Goal: Task Accomplishment & Management: Use online tool/utility

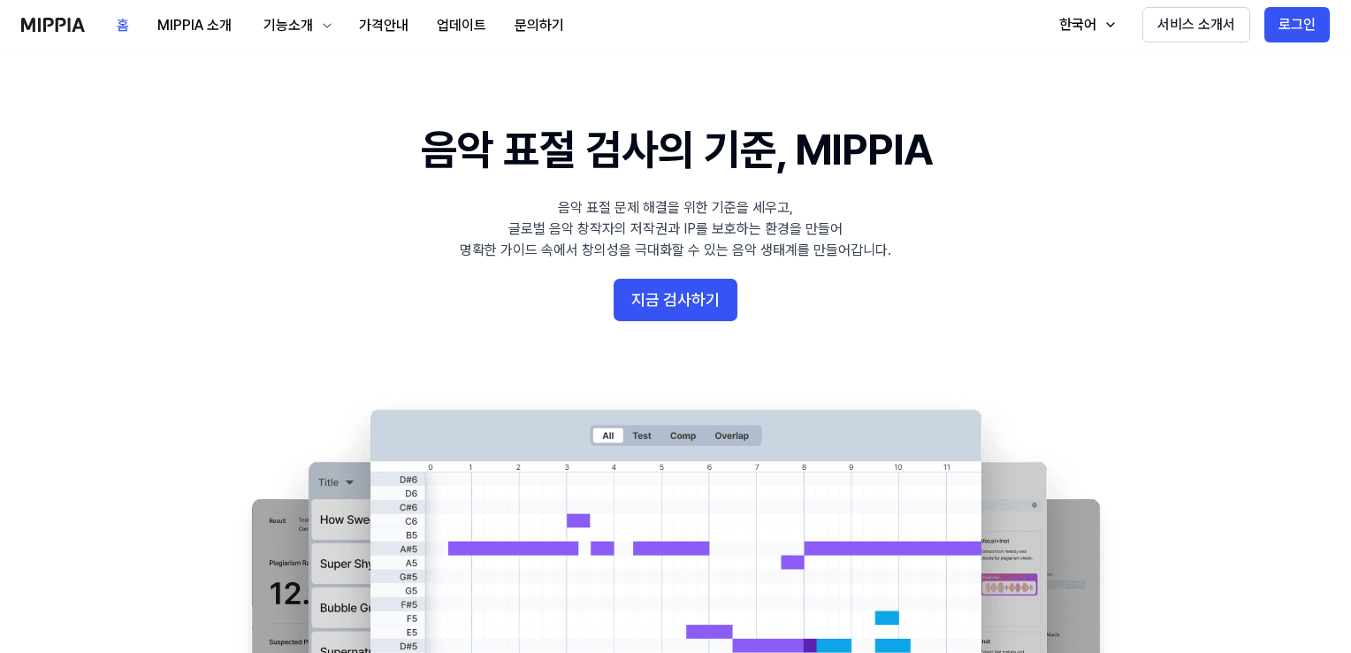
click at [708, 135] on h1 "음악 표절 검사의 기준, MIPPIA" at bounding box center [676, 149] width 510 height 59
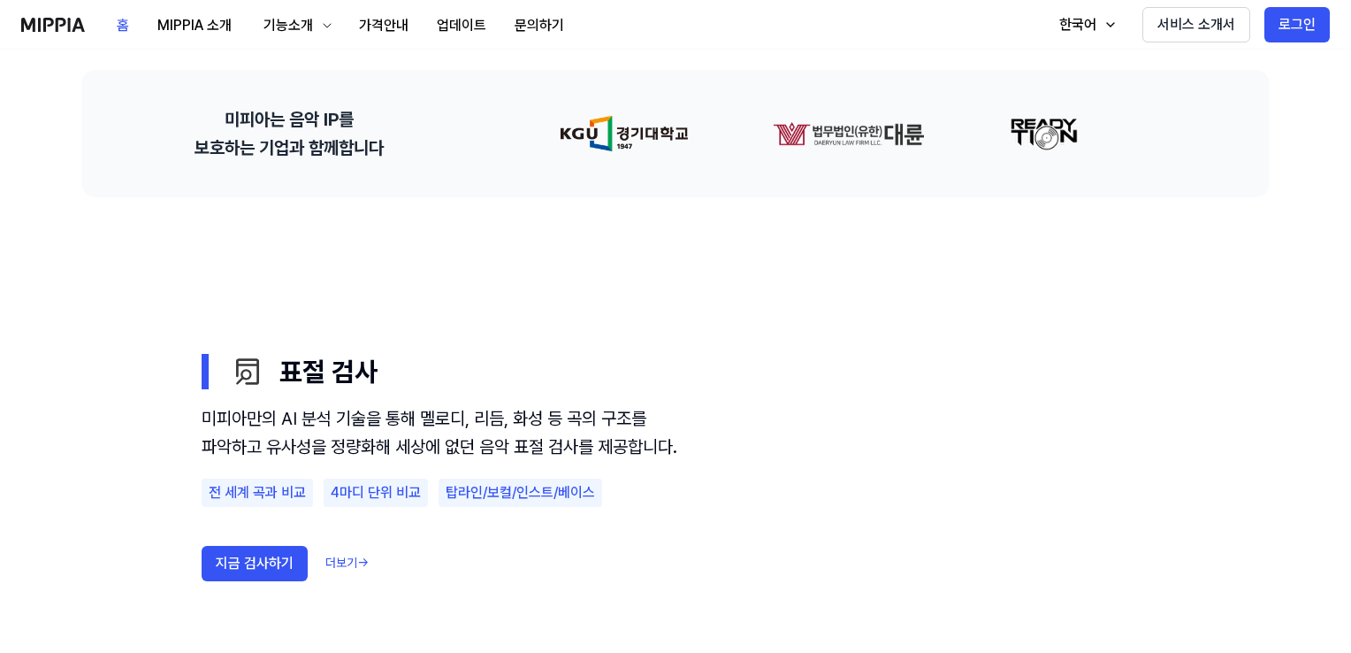
scroll to position [778, 0]
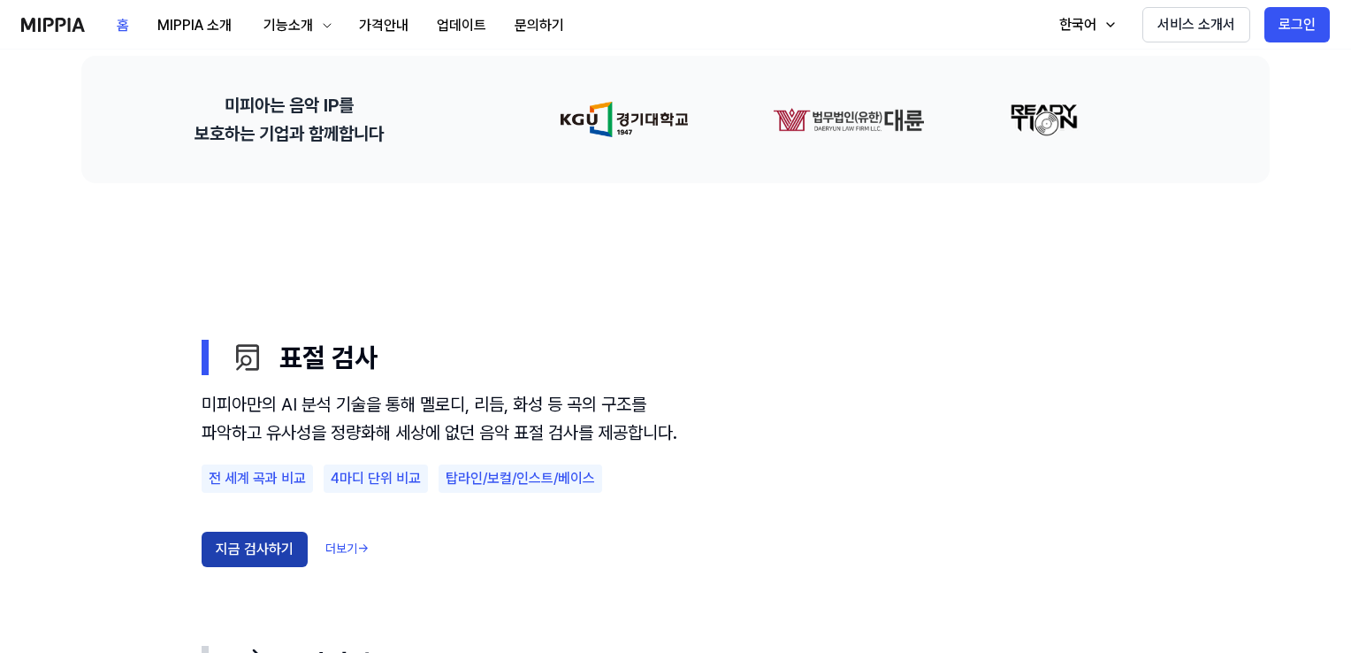
click at [260, 567] on button "지금 검사하기" at bounding box center [255, 548] width 106 height 35
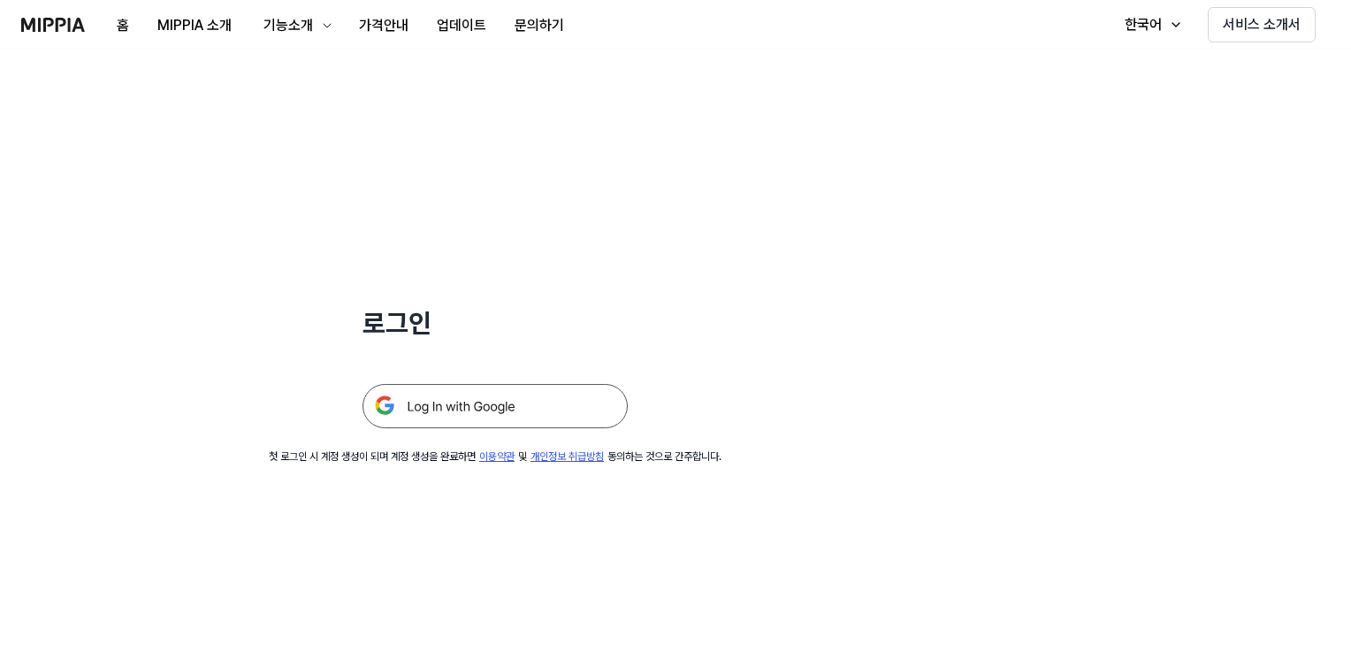
click at [509, 408] on img at bounding box center [495, 406] width 265 height 44
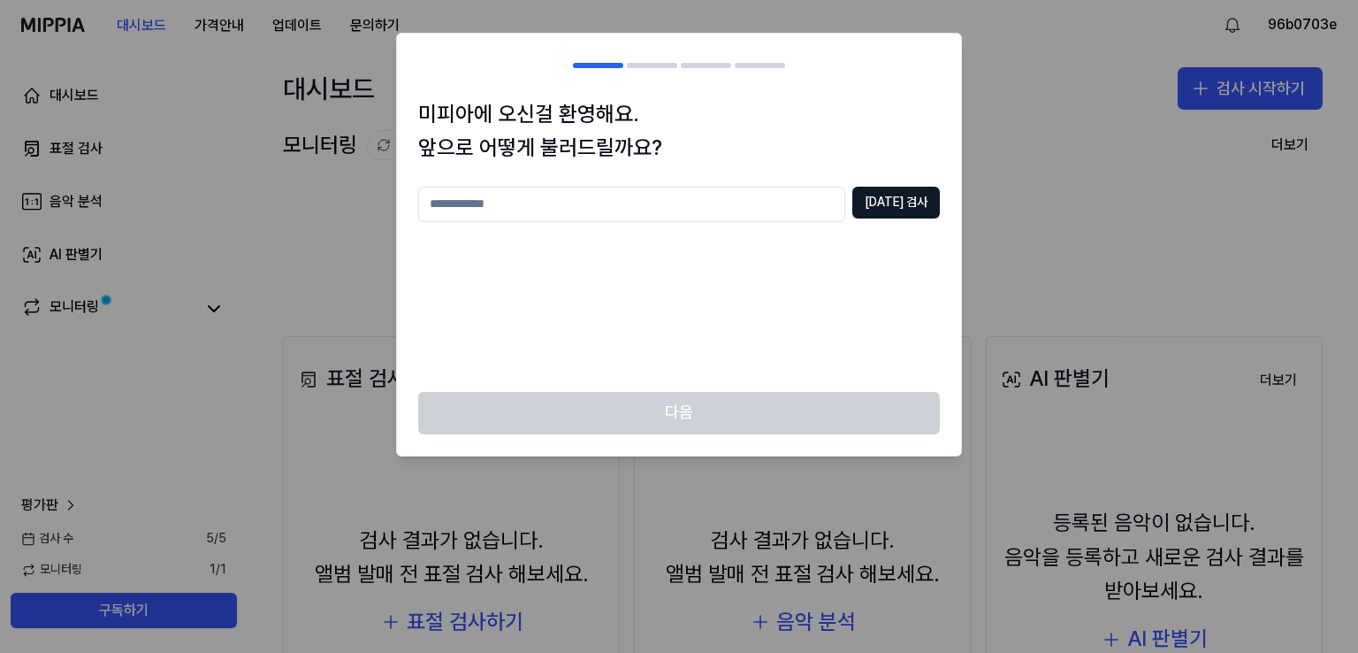
click at [765, 204] on input "text" at bounding box center [631, 204] width 427 height 35
type input "*"
type input "**"
click at [906, 207] on button "[DATE] 검사" at bounding box center [896, 203] width 88 height 32
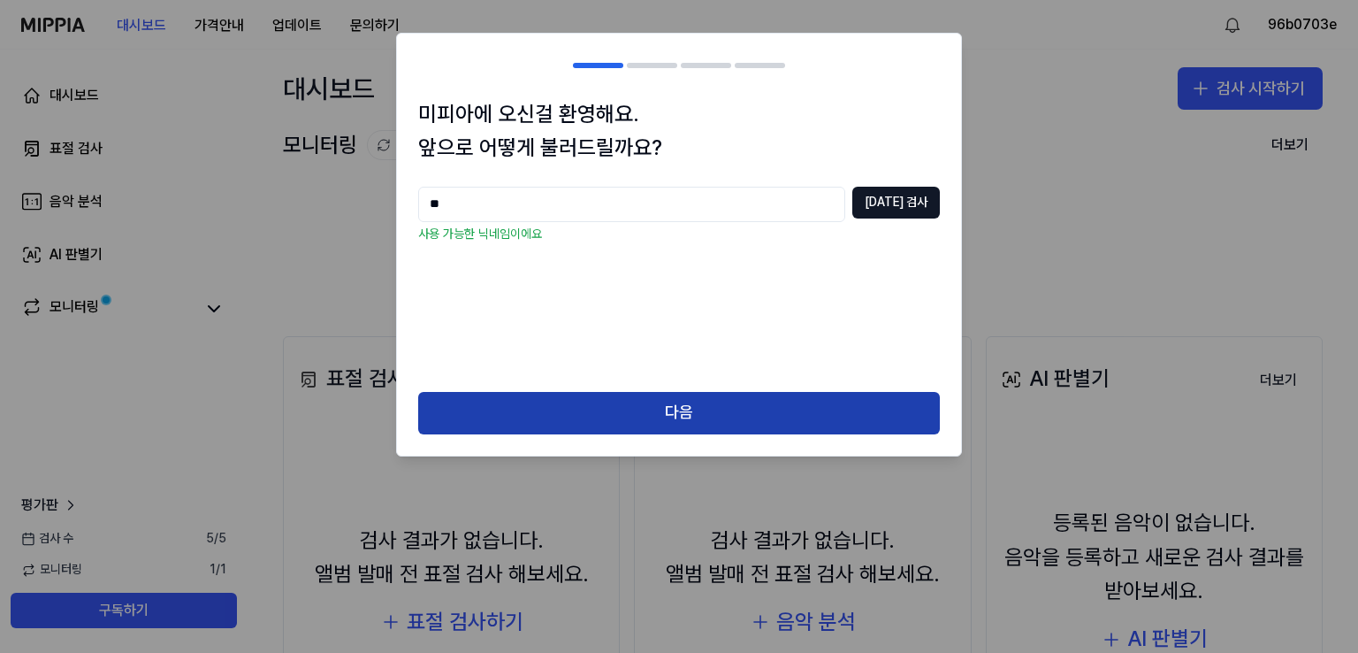
click at [711, 427] on button "다음" at bounding box center [679, 413] width 522 height 42
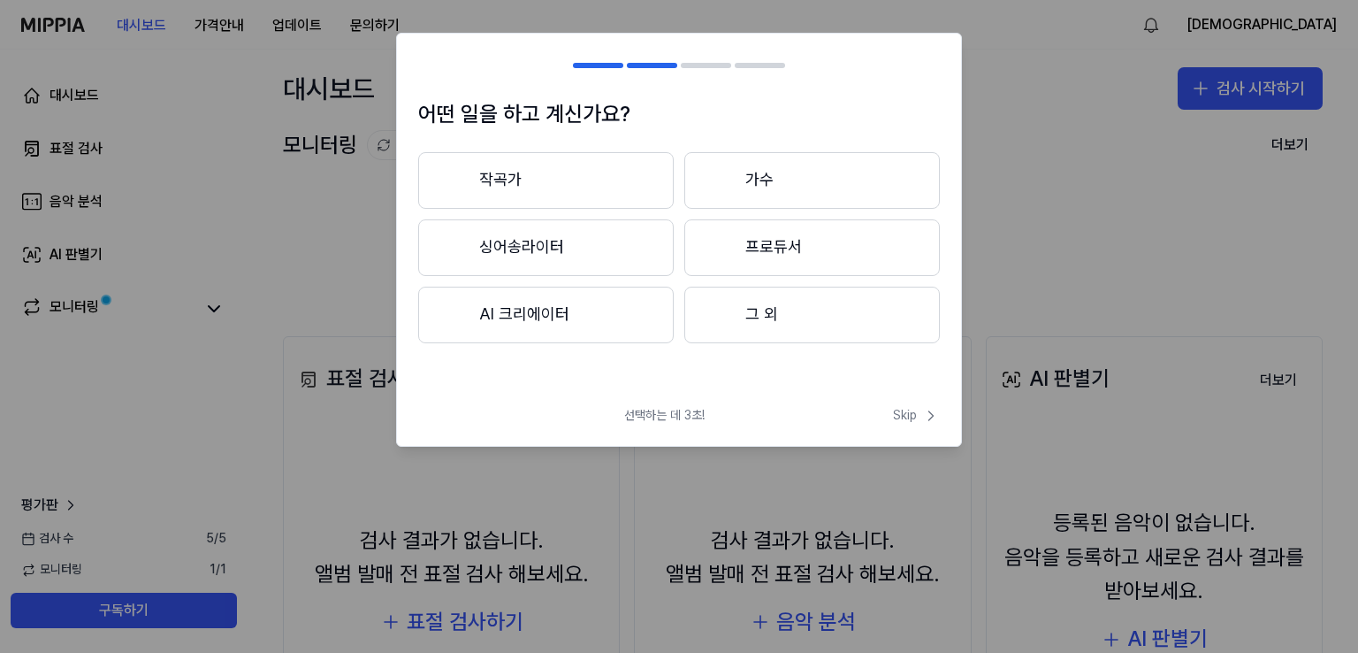
click at [625, 236] on button "싱어송라이터" at bounding box center [546, 247] width 256 height 57
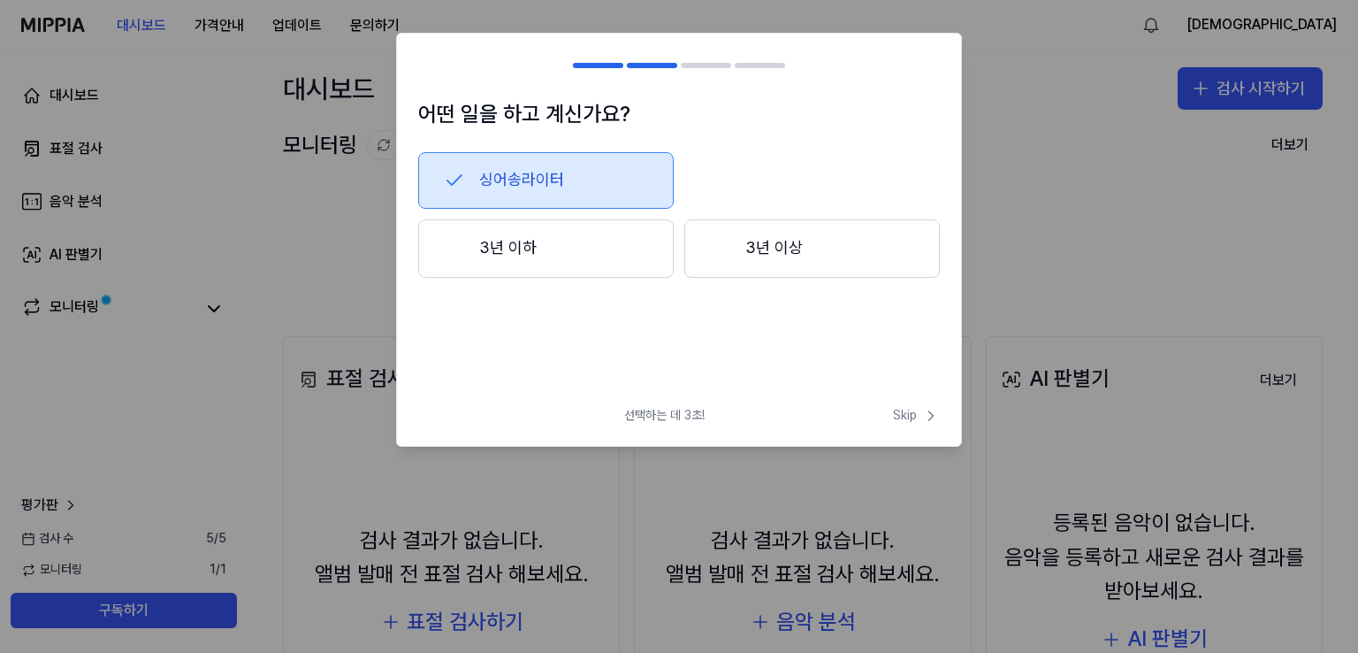
click at [612, 248] on button "3년 이하" at bounding box center [546, 248] width 256 height 58
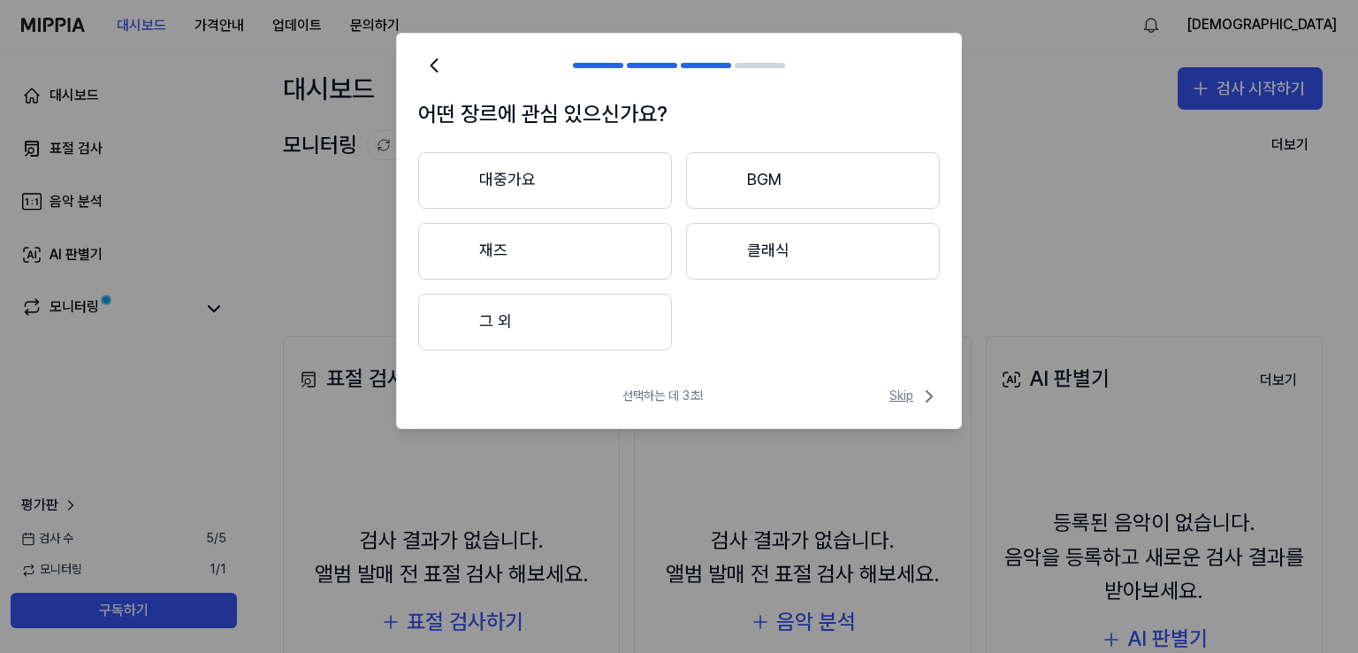
click at [906, 394] on span "Skip" at bounding box center [915, 396] width 50 height 21
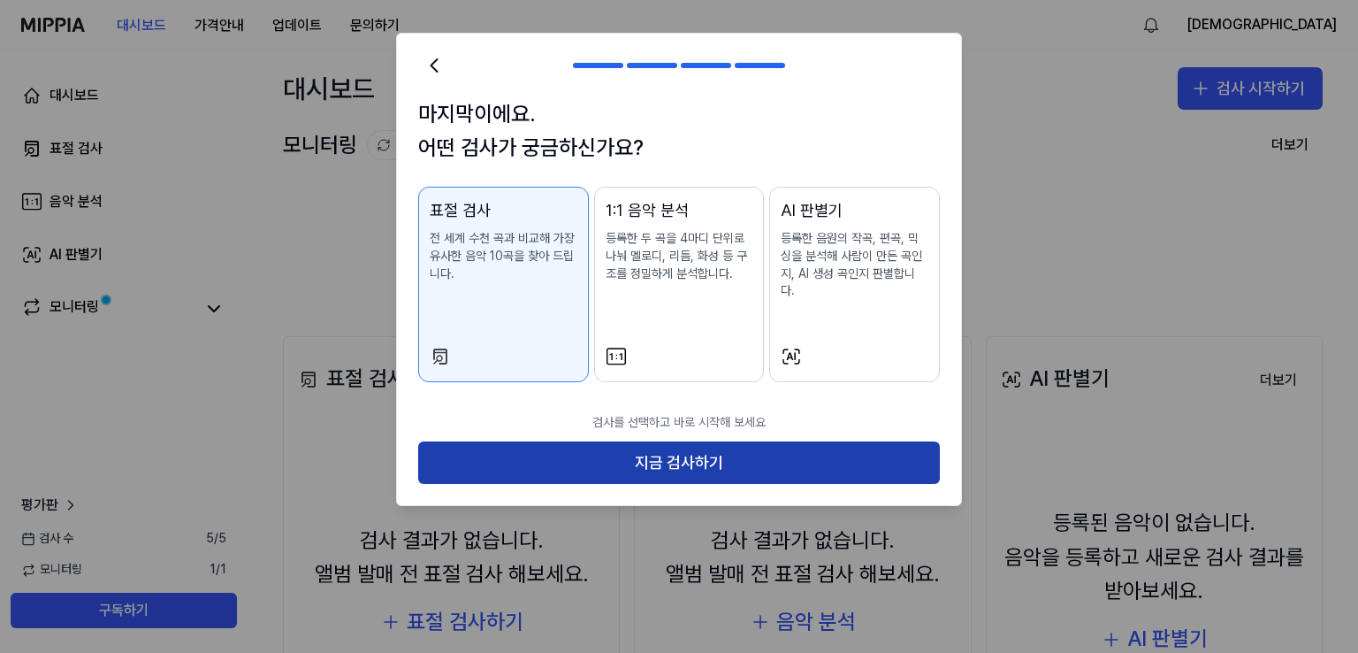
click at [780, 443] on button "지금 검사하기" at bounding box center [679, 462] width 522 height 42
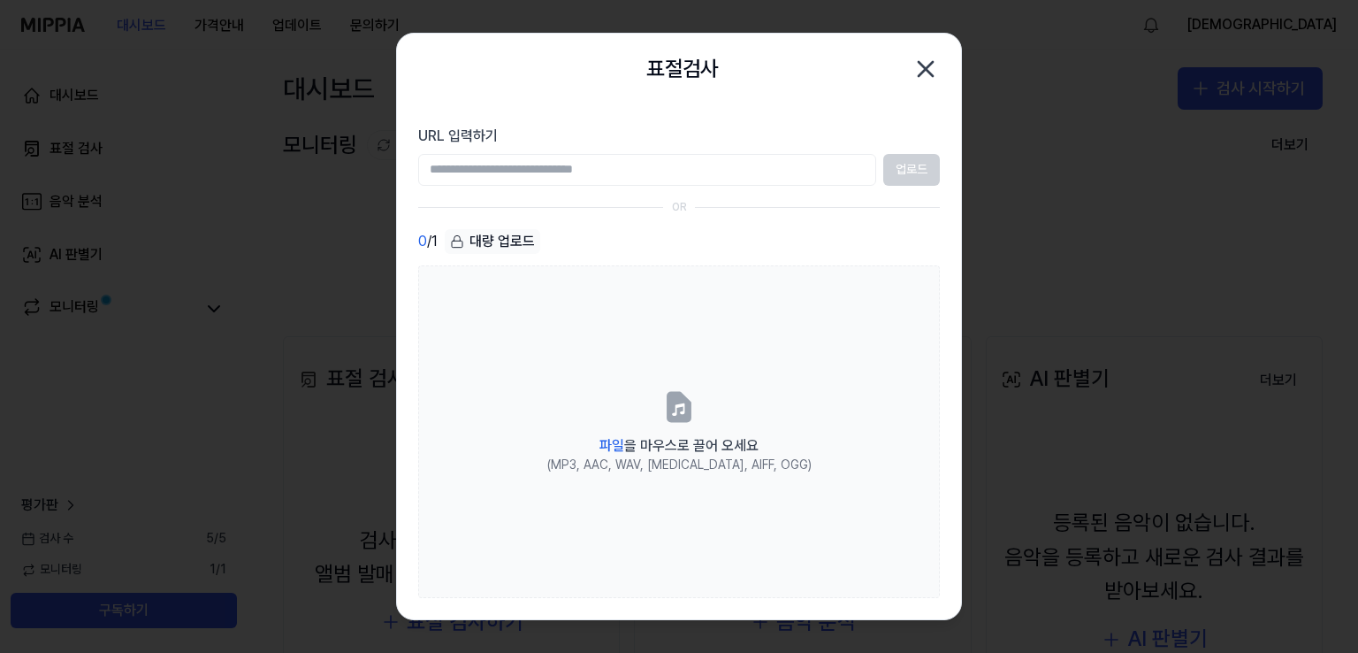
click at [806, 167] on input "URL 입력하기" at bounding box center [647, 170] width 458 height 32
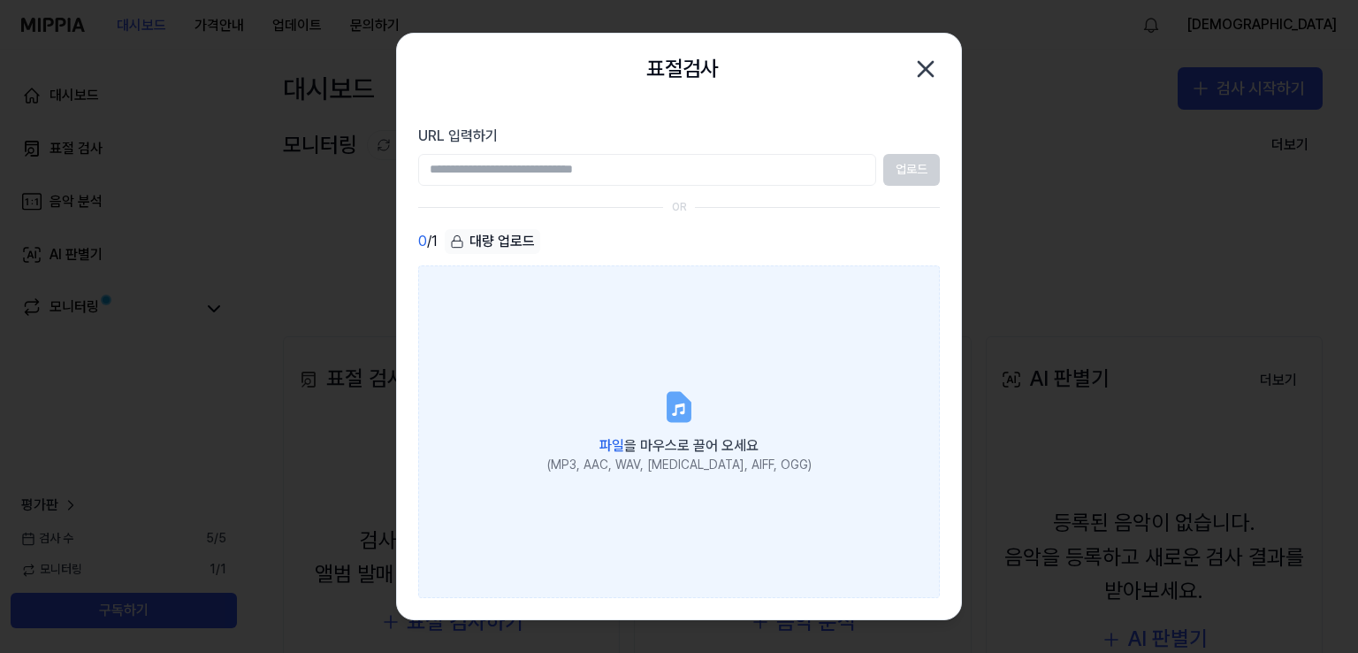
click at [616, 444] on span "파일" at bounding box center [612, 445] width 25 height 17
click at [0, 0] on input "파일 을 마우스로 끌어 오세요 (MP3, AAC, WAV, [MEDICAL_DATA], AIFF, OGG)" at bounding box center [0, 0] width 0 height 0
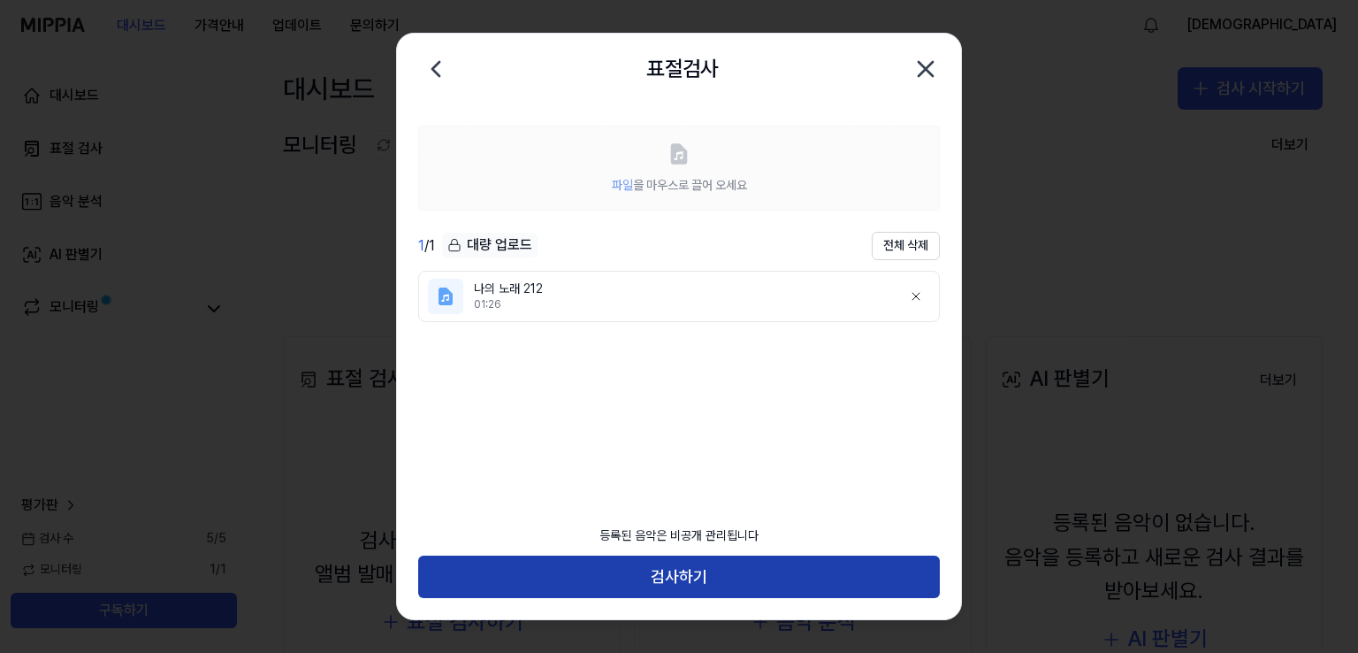
click at [664, 585] on button "검사하기" at bounding box center [679, 576] width 522 height 42
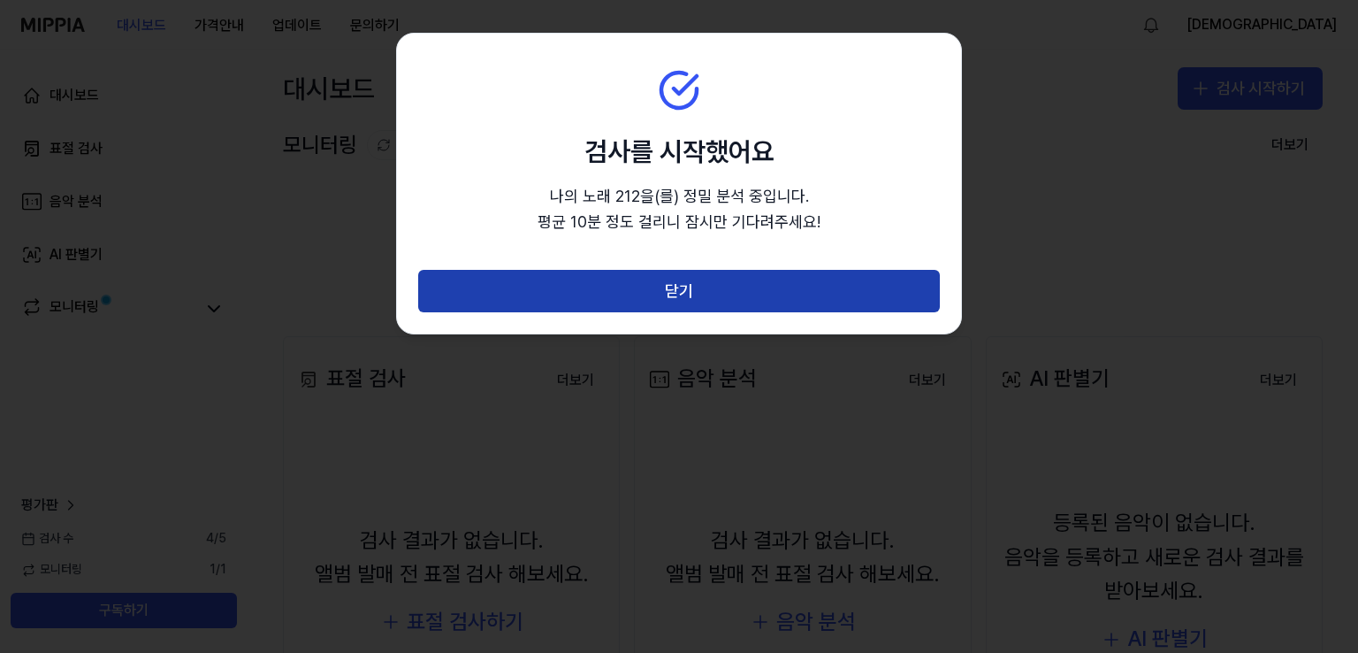
click at [726, 287] on button "닫기" at bounding box center [679, 291] width 522 height 42
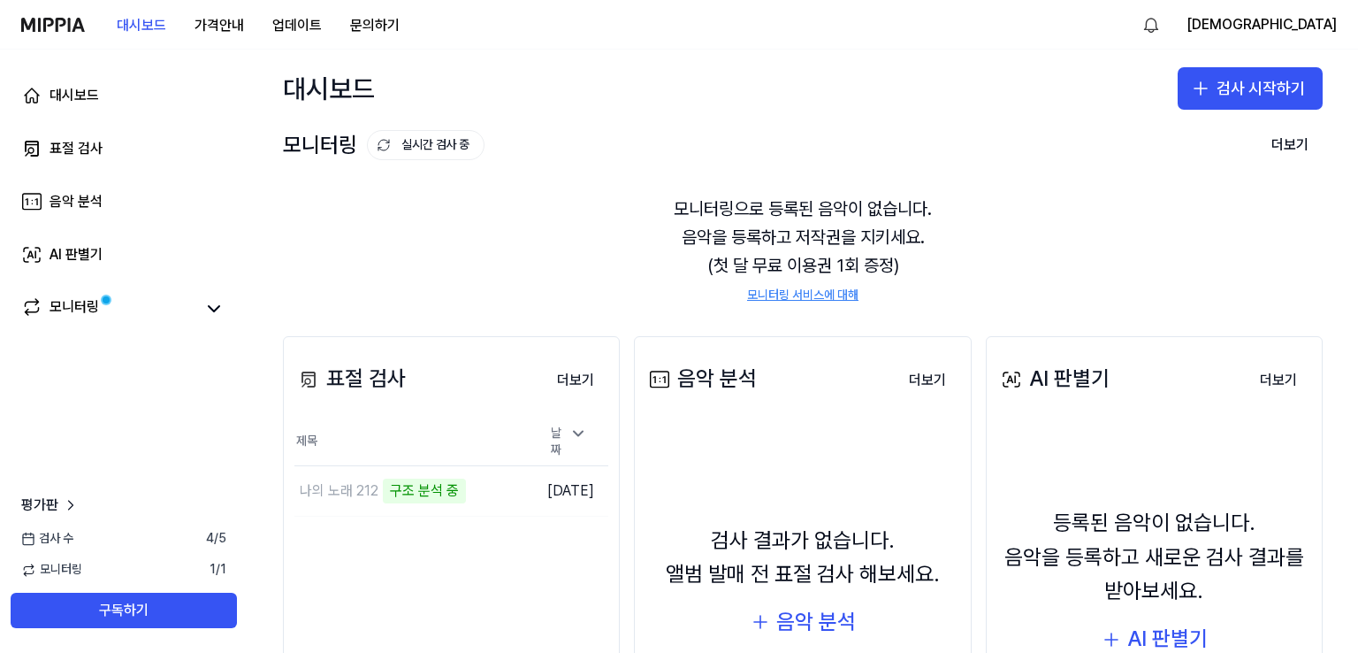
click at [669, 280] on div "모니터링으로 등록된 음악이 없습니다. 음악을 등록하고 저작권을 지키세요. (첫 달 무료 이용권 1회 증정) 모니터링 서비스에 대해" at bounding box center [803, 249] width 1040 height 152
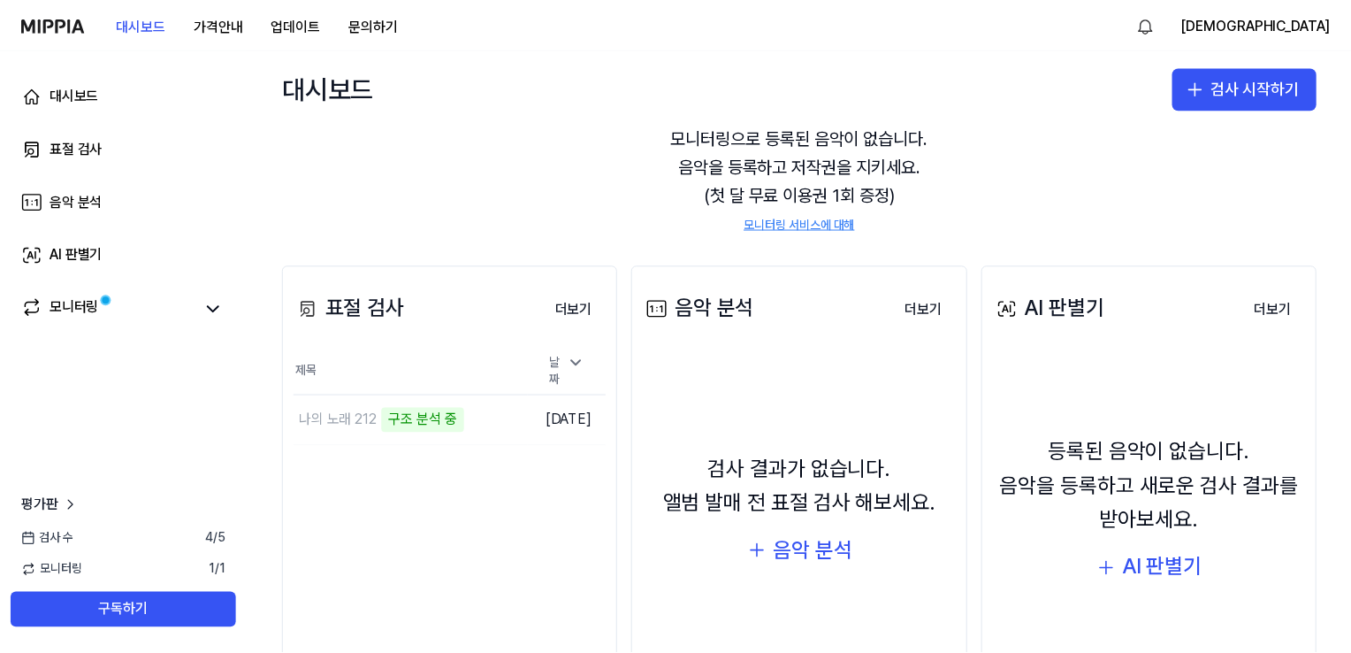
scroll to position [106, 0]
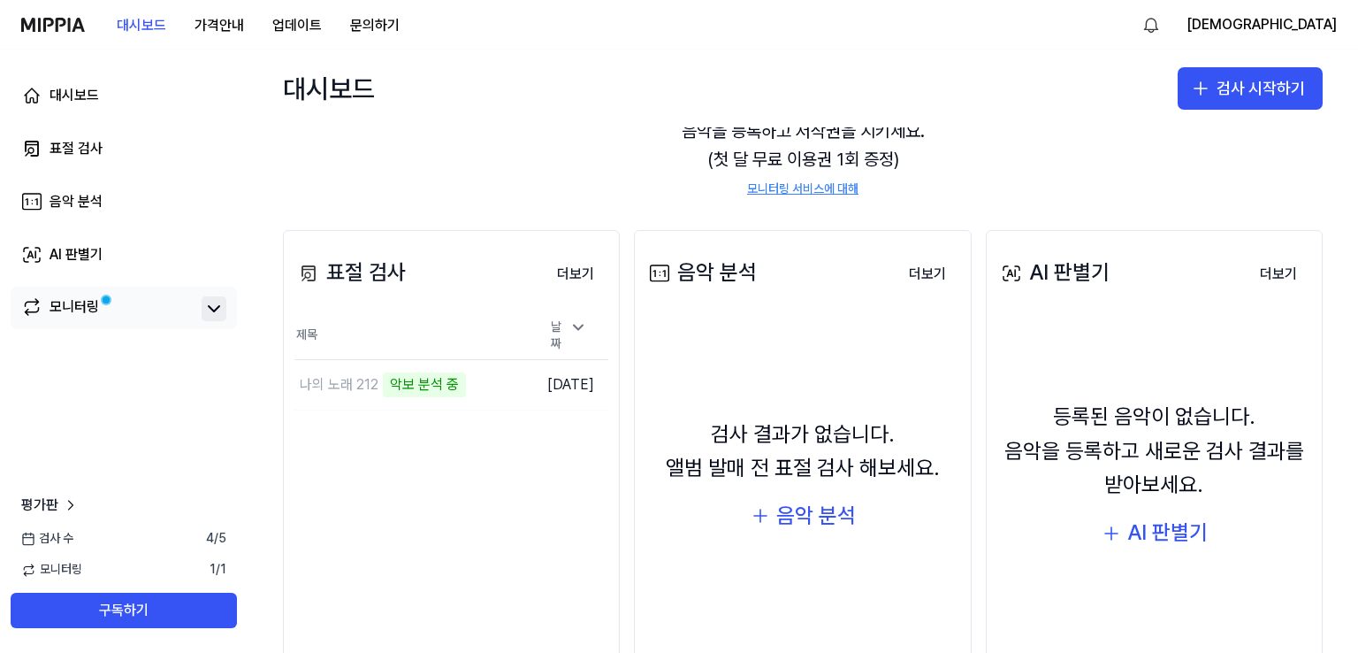
click at [222, 312] on icon at bounding box center [213, 308] width 21 height 21
click at [435, 167] on div "모니터링으로 등록된 음악이 없습니다. 음악을 등록하고 저작권을 지키세요. (첫 달 무료 이용권 1회 증정) 모니터링 서비스에 대해" at bounding box center [803, 143] width 1040 height 152
click at [791, 621] on div "검사 결과가 없습니다. 앨범 발매 전 표절 검사 해보세요. 음악 분석" at bounding box center [803, 475] width 314 height 298
click at [192, 30] on button "가격안내" at bounding box center [219, 25] width 78 height 35
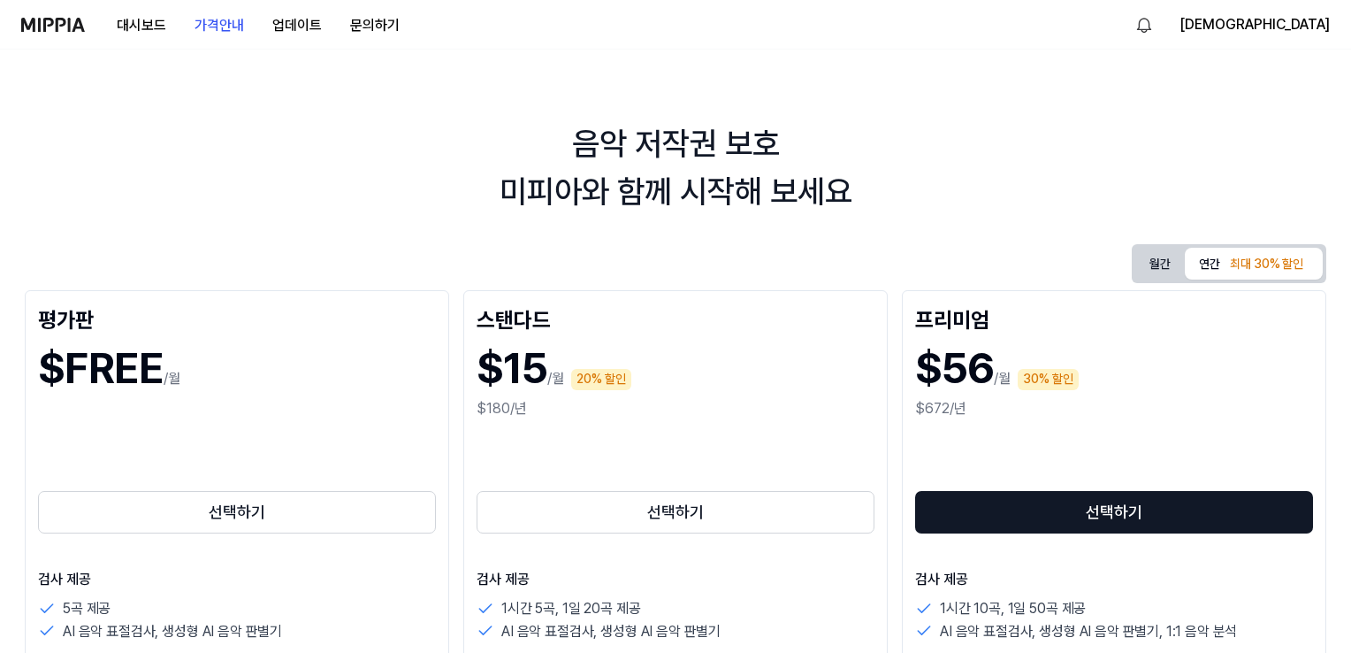
click at [375, 110] on div "음악 저작권 보호 미피아와 함께 시작해 보세요 월간 연간 최대 30% 할인 평가판 $FREE /월 선택하기 검사 제공 5곡 제공 AI 음악 표…" at bounding box center [675, 351] width 1351 height 603
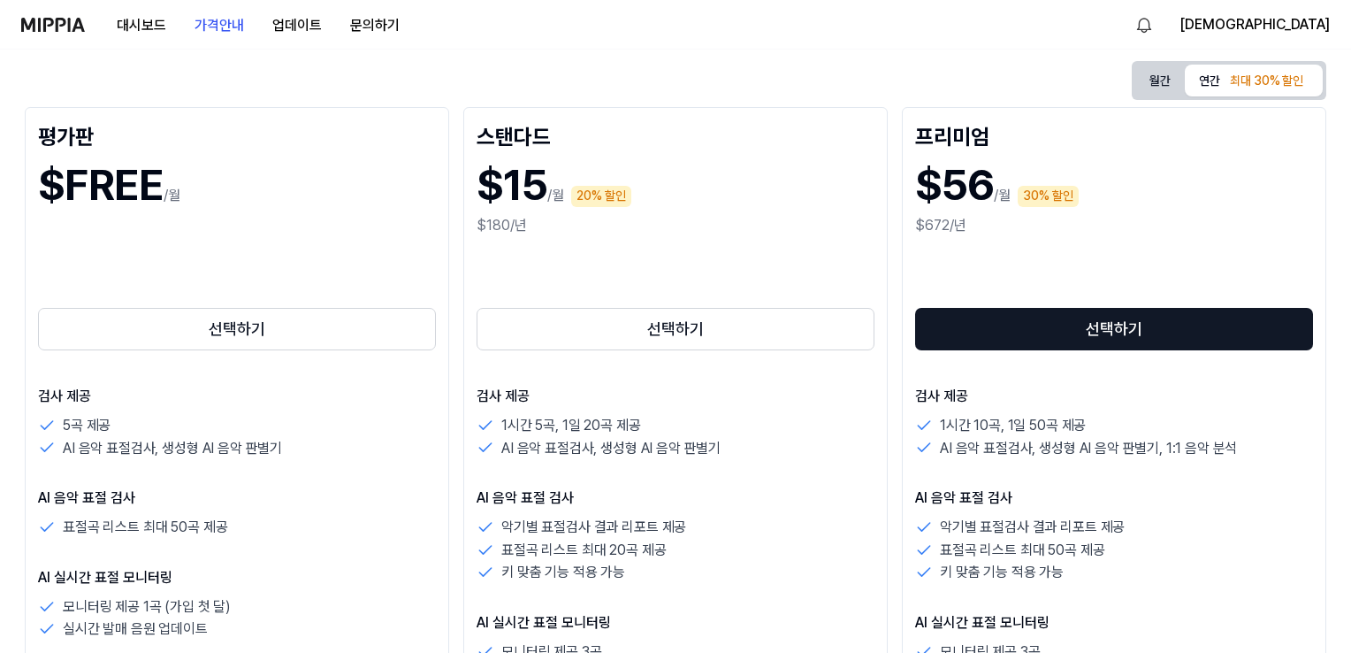
scroll to position [177, 0]
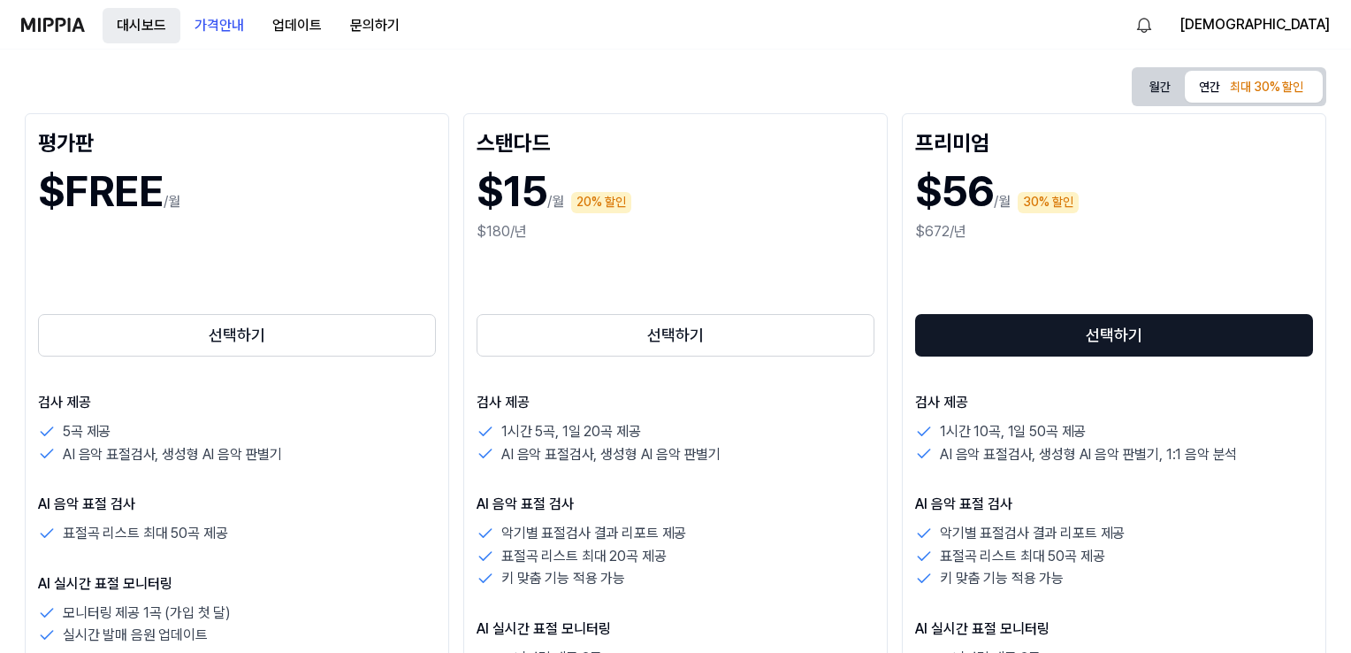
click at [141, 25] on button "대시보드" at bounding box center [142, 25] width 78 height 35
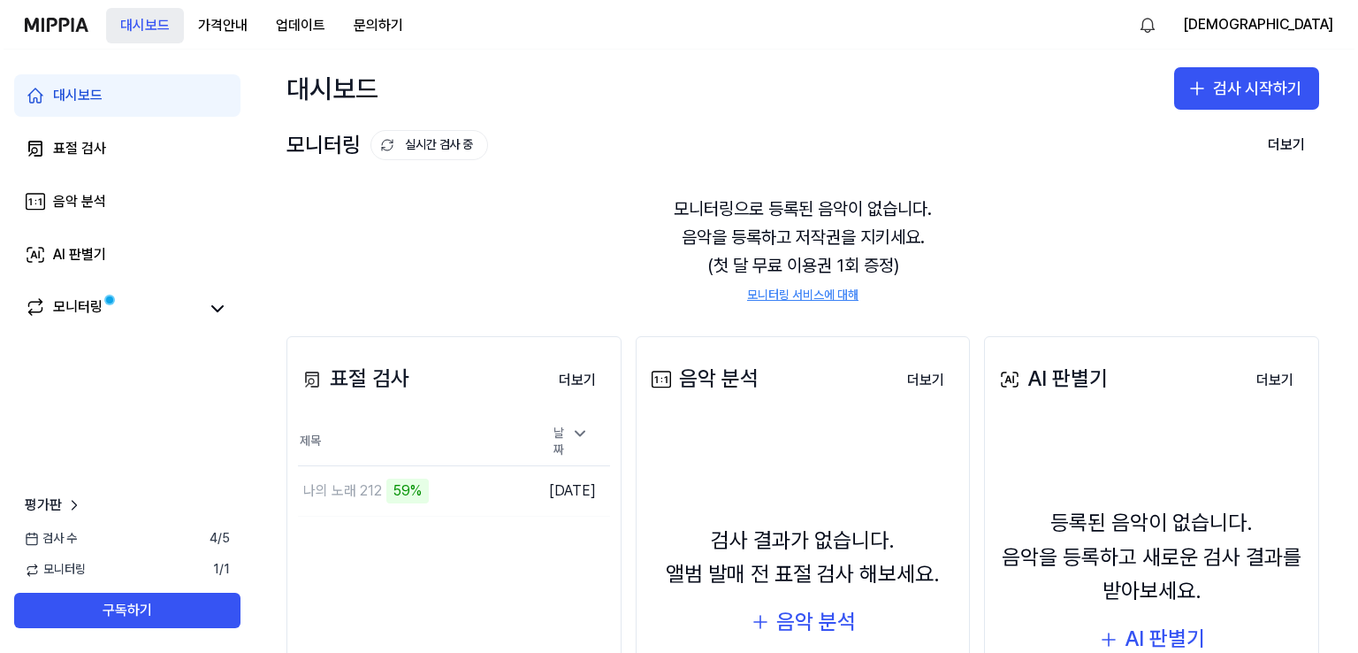
scroll to position [0, 0]
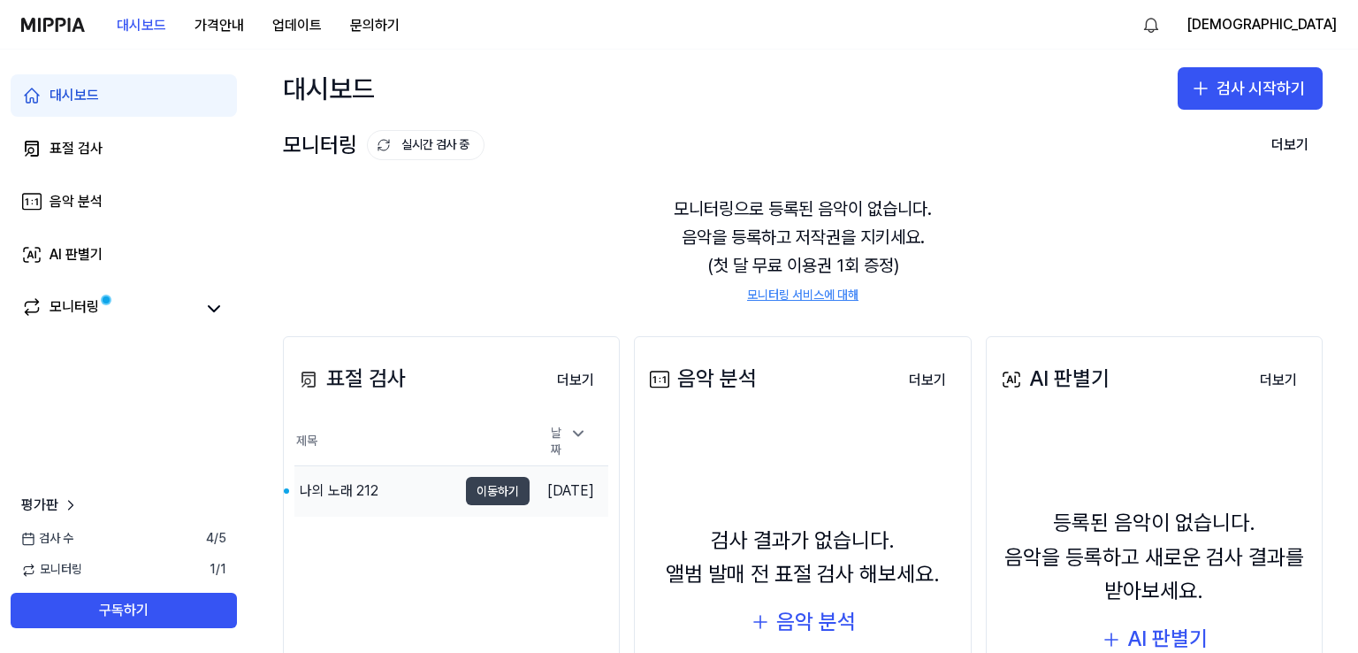
click at [469, 486] on button "이동하기" at bounding box center [498, 491] width 64 height 28
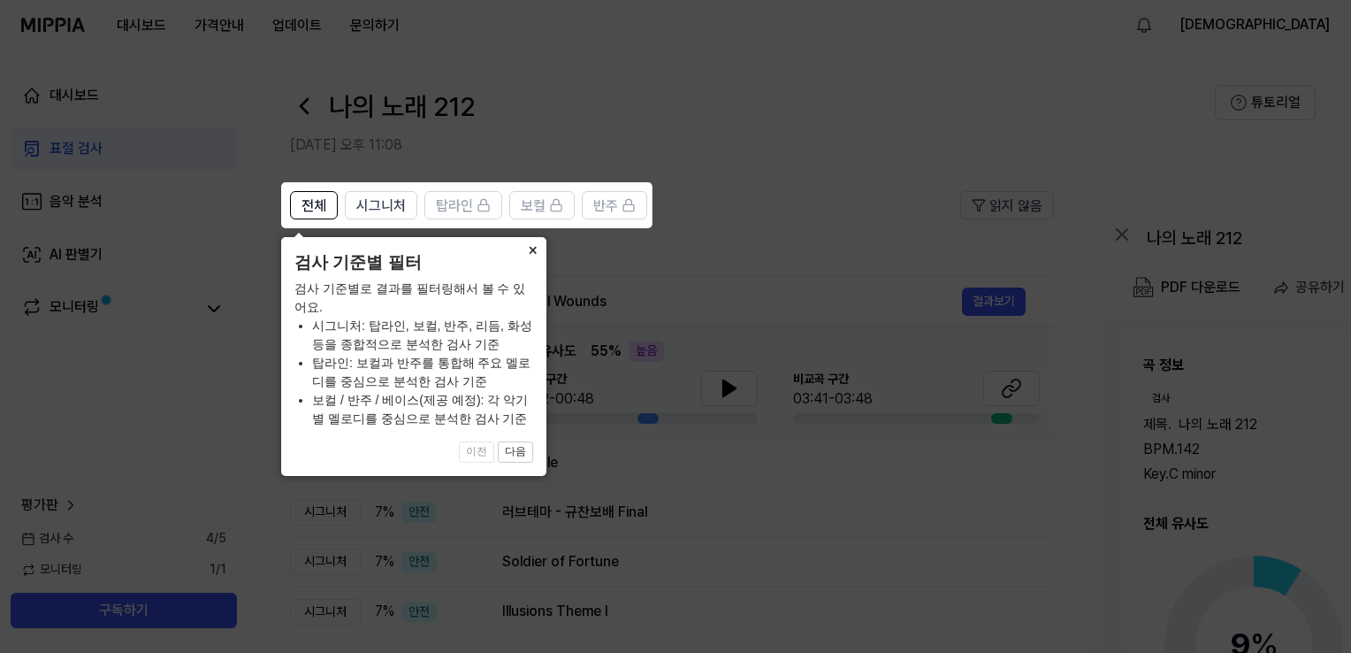
click at [534, 254] on button "×" at bounding box center [532, 249] width 28 height 25
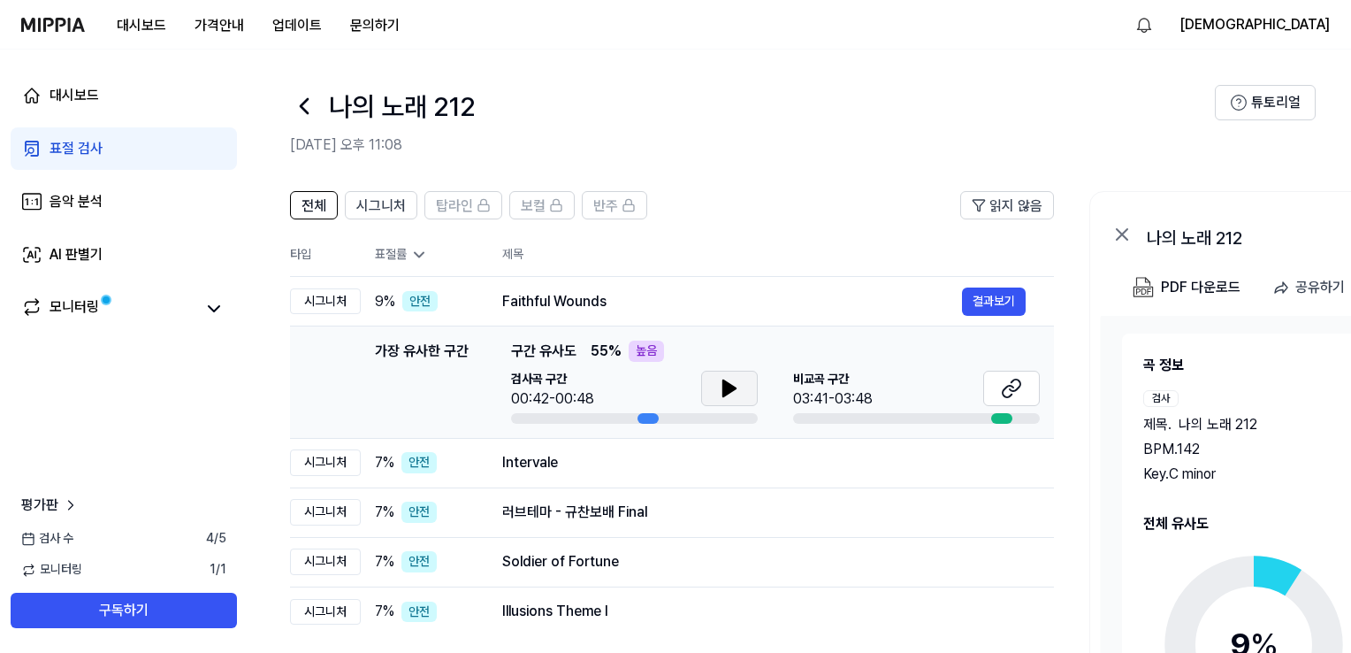
click at [707, 379] on button at bounding box center [729, 388] width 57 height 35
click at [727, 390] on icon at bounding box center [726, 388] width 4 height 14
click at [1101, 473] on div "곡 정보 검사 제목 . 나의 노래 212 BPM. 142 Key. C minor 비교 제목 . Faithful Wounds BPM. 143 K…" at bounding box center [1369, 570] width 536 height 509
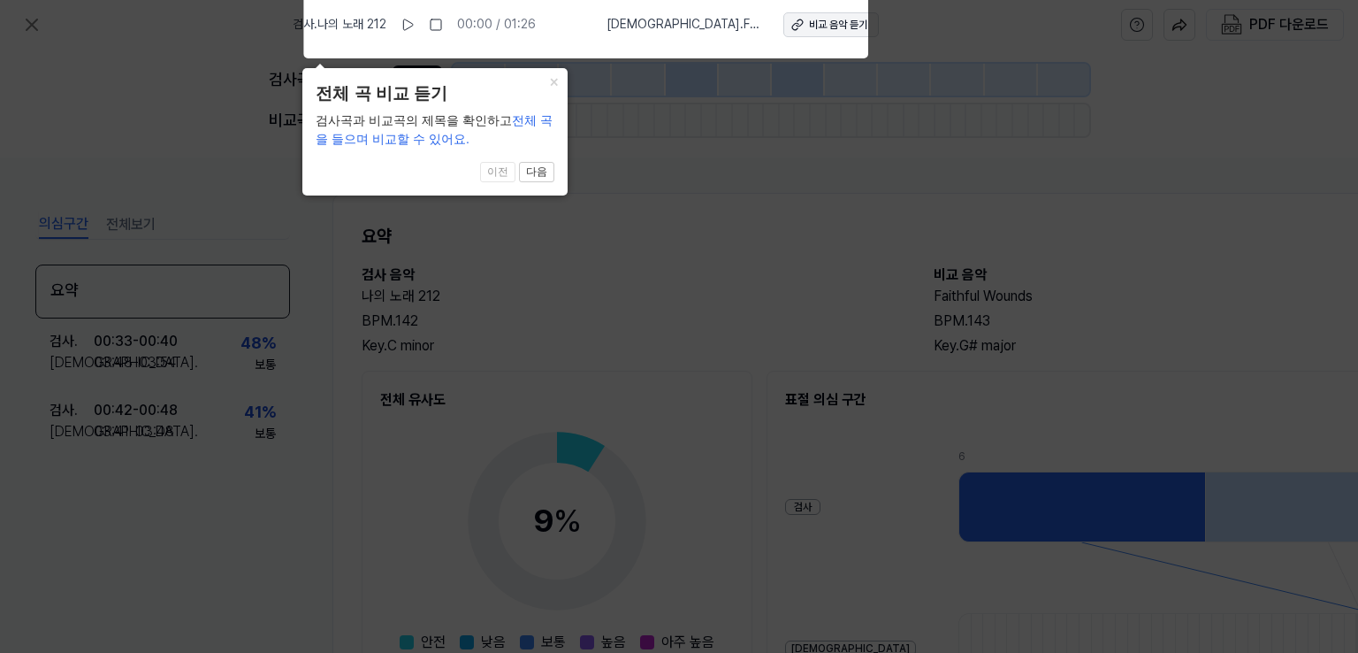
click at [809, 18] on div "비교 음악 듣기" at bounding box center [838, 25] width 58 height 15
click at [549, 81] on button "×" at bounding box center [553, 80] width 28 height 25
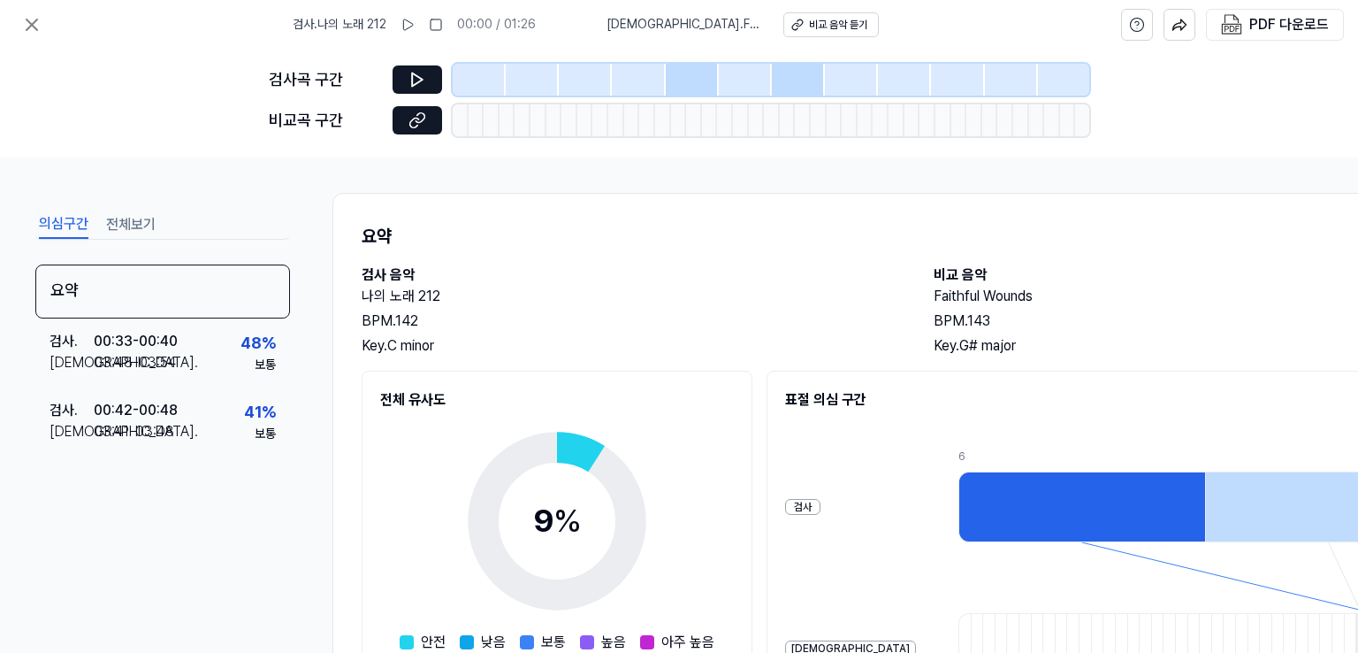
click at [331, 435] on div "의심구간 전체보기 요약 검사 . 00:33 - 00:40 비교 . 03:48 - 03:54 48 % 보통 검사 . 00:42 - 00:48 비…" at bounding box center [679, 404] width 1358 height 495
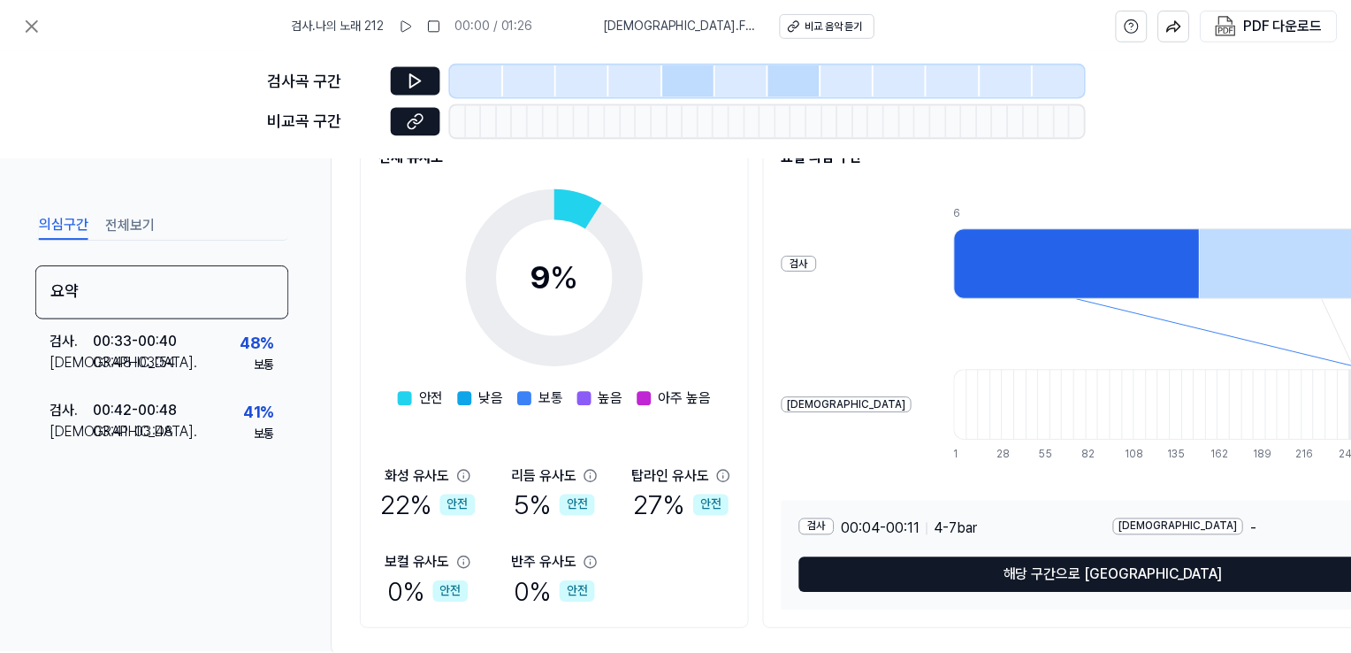
scroll to position [291, 0]
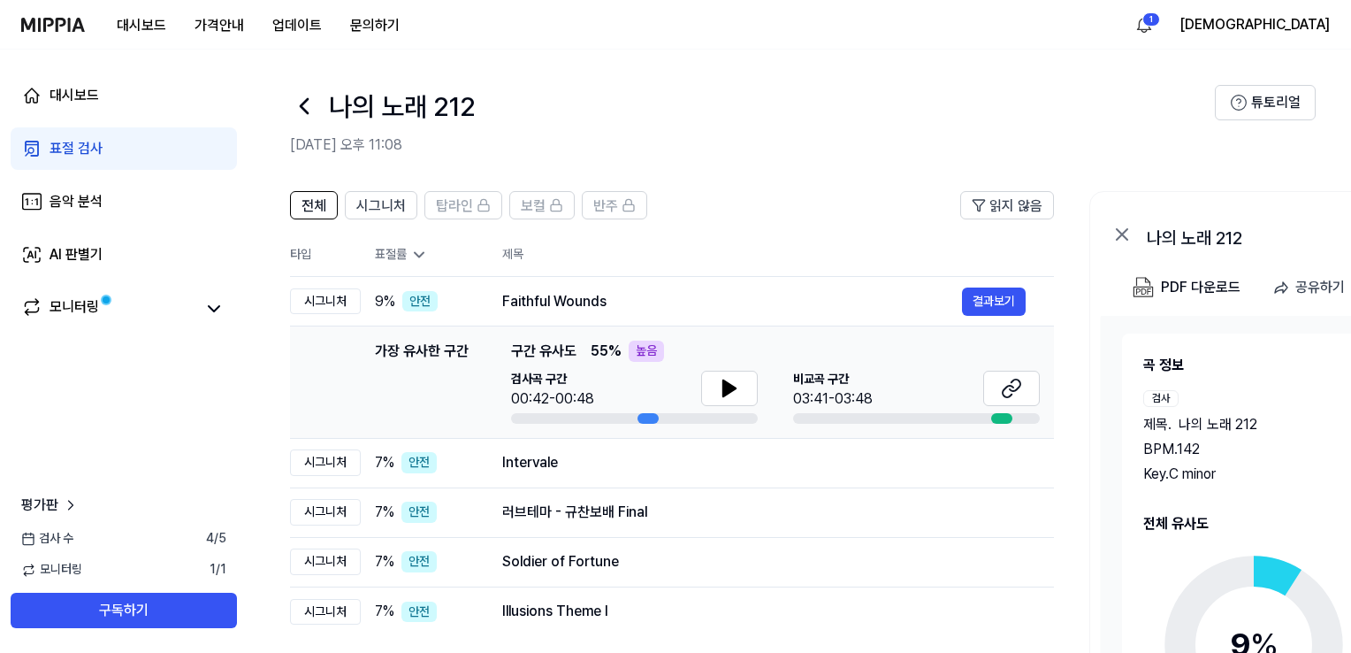
click at [810, 157] on header "나의 노래 212 [DATE] 오후 11:08 튜토리얼" at bounding box center [800, 112] width 1104 height 124
click at [699, 154] on h2 "[DATE] 오후 11:08" at bounding box center [752, 144] width 925 height 21
